Goal: Task Accomplishment & Management: Use online tool/utility

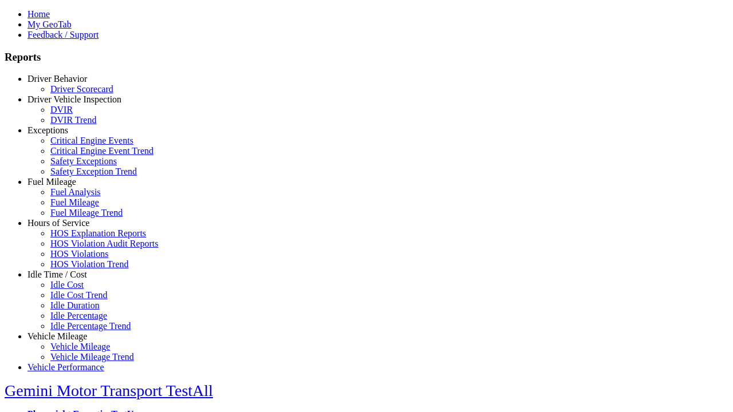
click at [66, 228] on link "Hours of Service" at bounding box center [58, 223] width 62 height 10
click at [74, 238] on link "HOS Explanation Reports" at bounding box center [98, 233] width 96 height 10
type input "**********"
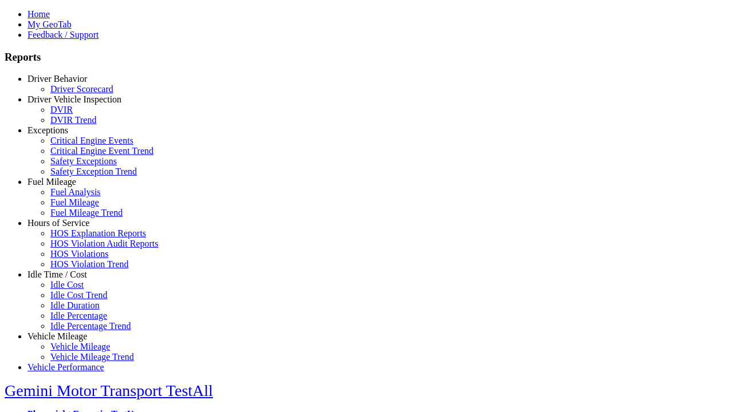
type input "*********"
